Goal: Go to known website: Access a specific website the user already knows

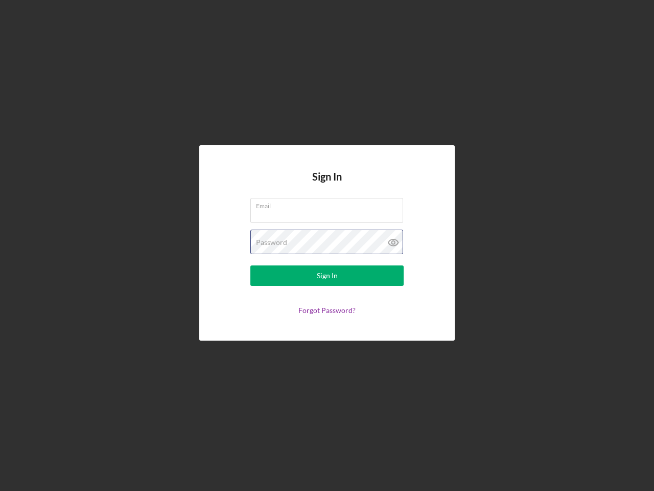
click at [327, 245] on div "Password" at bounding box center [326, 243] width 153 height 26
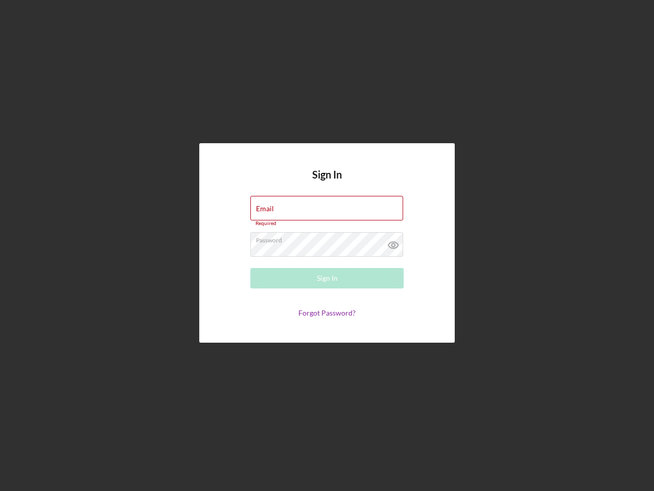
click at [394, 242] on icon at bounding box center [394, 245] width 26 height 26
